Goal: Task Accomplishment & Management: Use online tool/utility

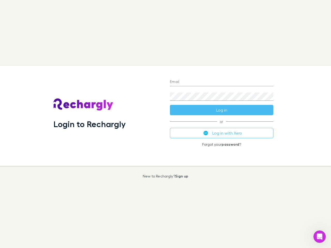
click at [165, 124] on div "Login to Rechargly" at bounding box center [107, 116] width 116 height 100
click at [221, 82] on input "Email" at bounding box center [221, 82] width 103 height 8
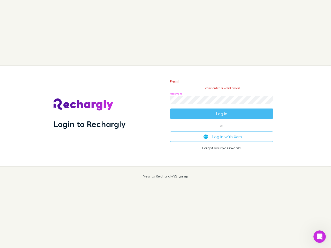
click at [221, 110] on form "Email Please enter a valid email. Password Log in" at bounding box center [221, 96] width 103 height 45
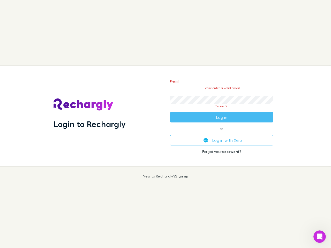
click at [221, 133] on div "Email Please enter a valid email. Password Please fill Log in or Log in with Xe…" at bounding box center [222, 116] width 112 height 100
click at [319, 237] on icon "Open Intercom Messenger" at bounding box center [319, 236] width 9 height 9
